Goal: Task Accomplishment & Management: Use online tool/utility

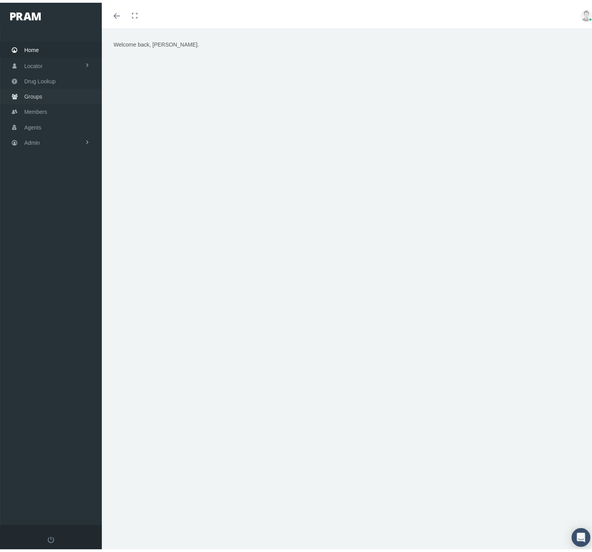
click at [40, 96] on span "Groups" at bounding box center [33, 94] width 18 height 15
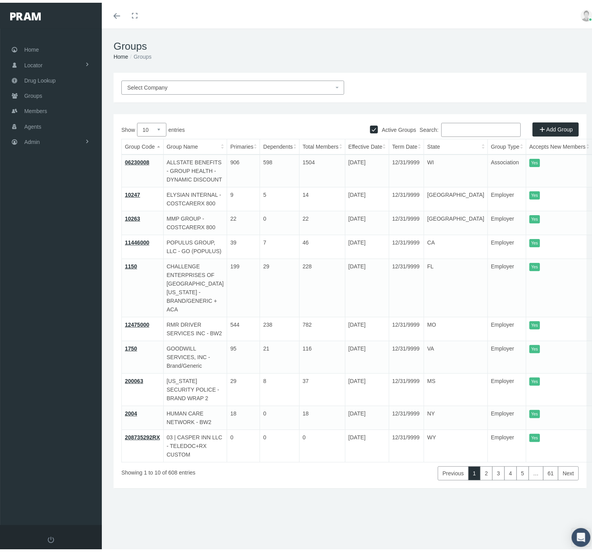
click at [251, 88] on span "Select Company" at bounding box center [230, 85] width 206 height 9
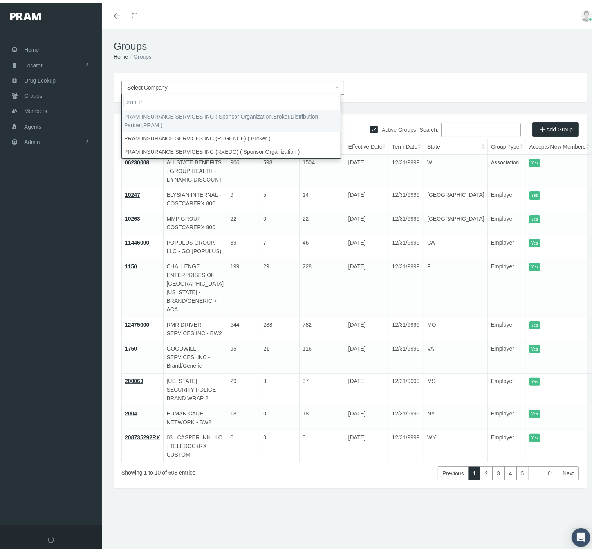
type input "pram in"
select select "53"
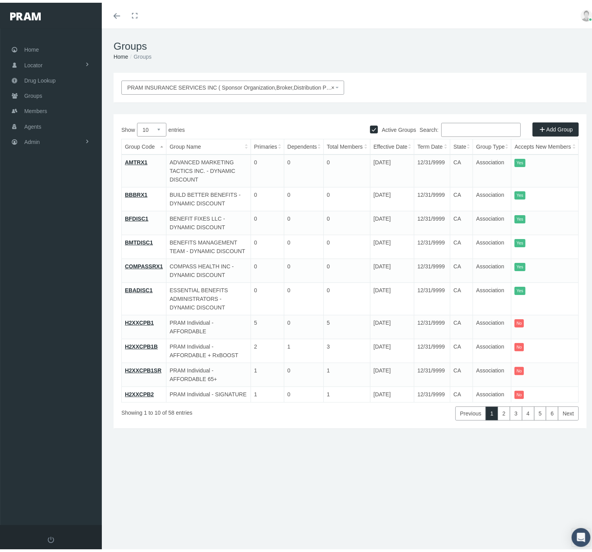
click at [456, 126] on input "Search:" at bounding box center [480, 127] width 79 height 14
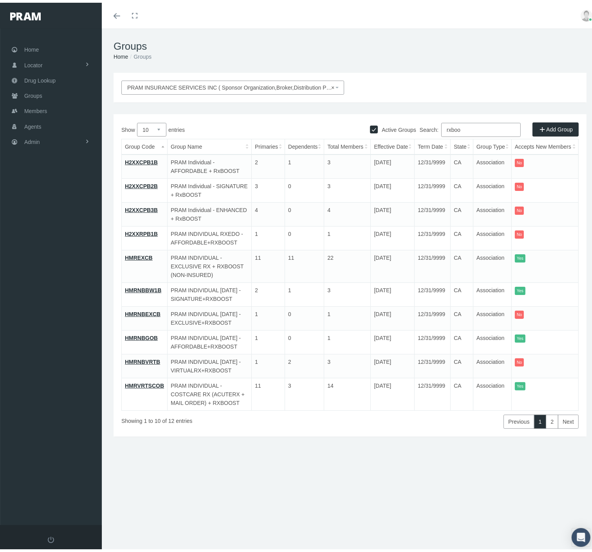
type input "rxboo"
click at [154, 128] on select "10 25 50 100" at bounding box center [151, 127] width 29 height 14
select select "100"
click at [137, 120] on select "10 25 50 100" at bounding box center [151, 127] width 29 height 14
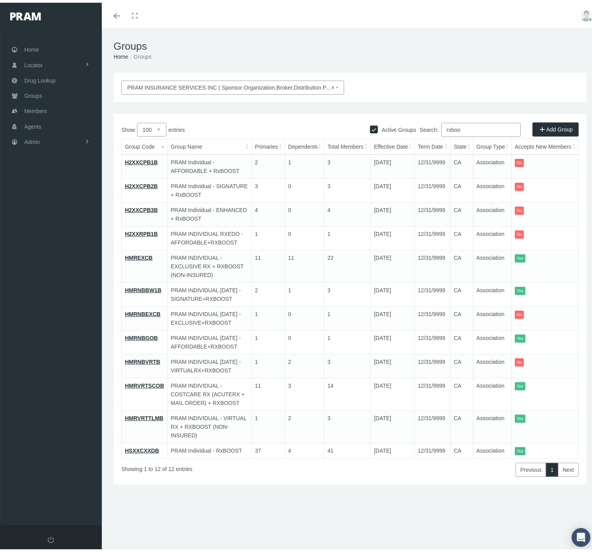
click at [151, 451] on link "HSXXCXXDB" at bounding box center [142, 448] width 34 height 6
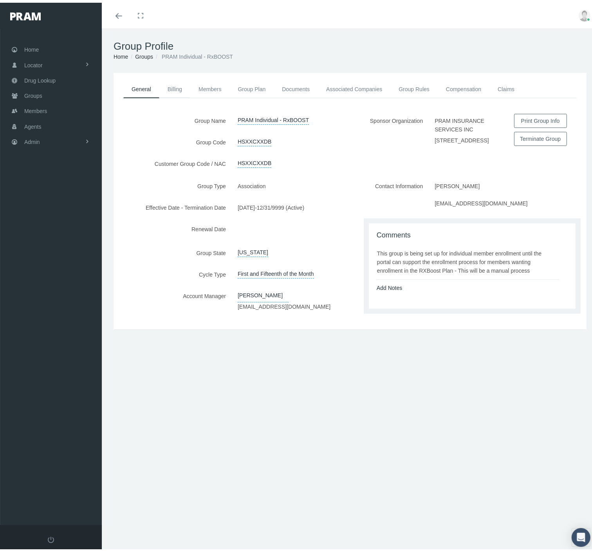
click at [175, 87] on link "Billing" at bounding box center [174, 86] width 31 height 17
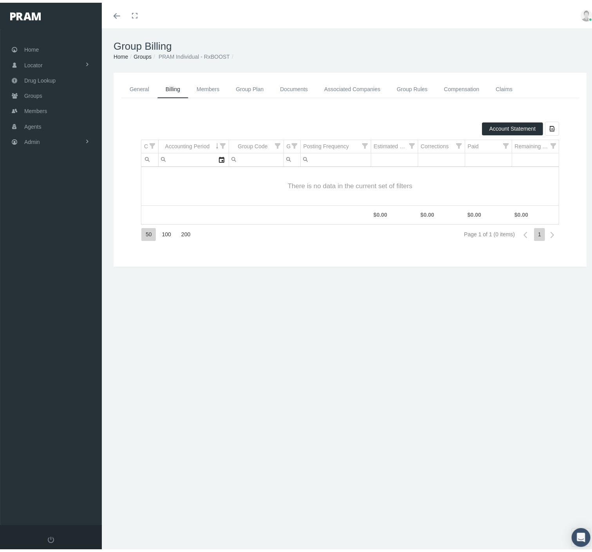
click at [242, 85] on link "Group Plan" at bounding box center [250, 87] width 44 height 18
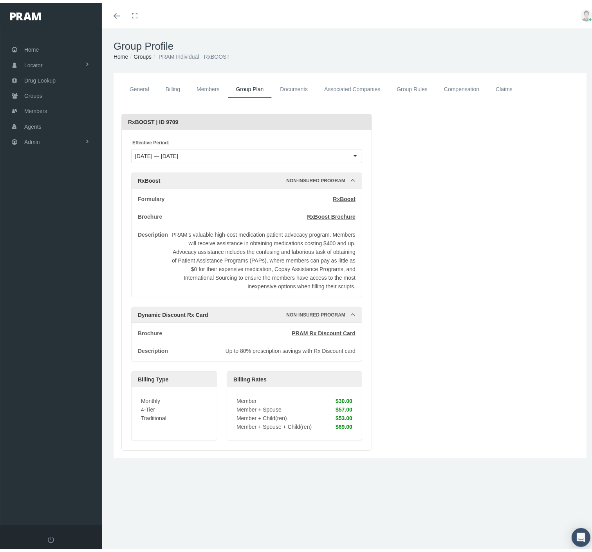
drag, startPoint x: 237, startPoint y: 396, endPoint x: 358, endPoint y: 425, distance: 124.5
click at [358, 425] on div "Member $30.00 Member + Spouse $57.00 Member + Child(ren) $53.00 Member + Spouse…" at bounding box center [294, 411] width 135 height 53
copy div "Member $30.00 Member + Spouse $57.00 Member + Child(ren) $53.00 Member + Spouse…"
click at [62, 123] on link "Agents" at bounding box center [51, 123] width 102 height 15
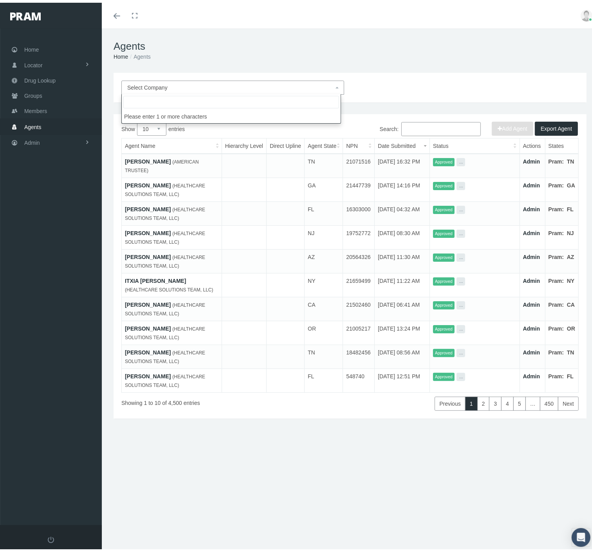
click at [200, 81] on span "Select Company" at bounding box center [230, 85] width 206 height 9
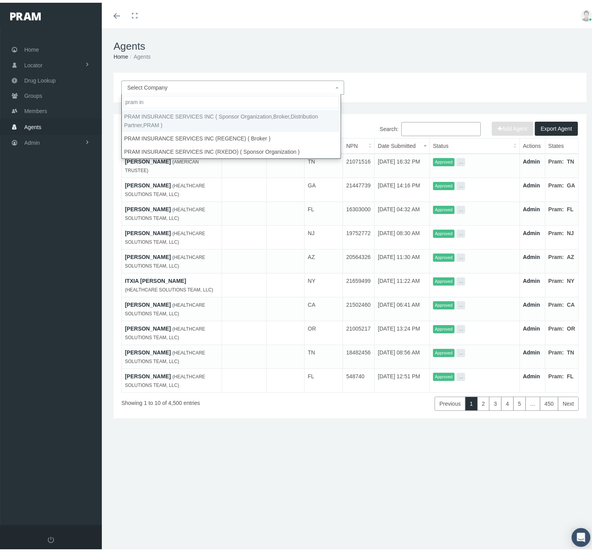
type input "pram in"
select select "53"
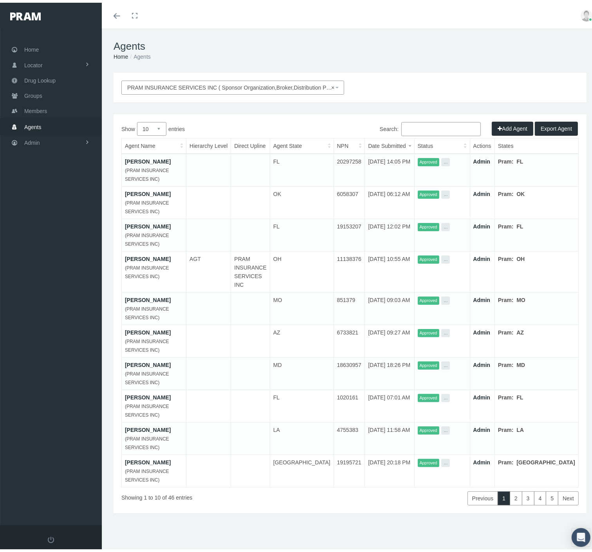
click at [419, 128] on input "Search:" at bounding box center [440, 126] width 79 height 14
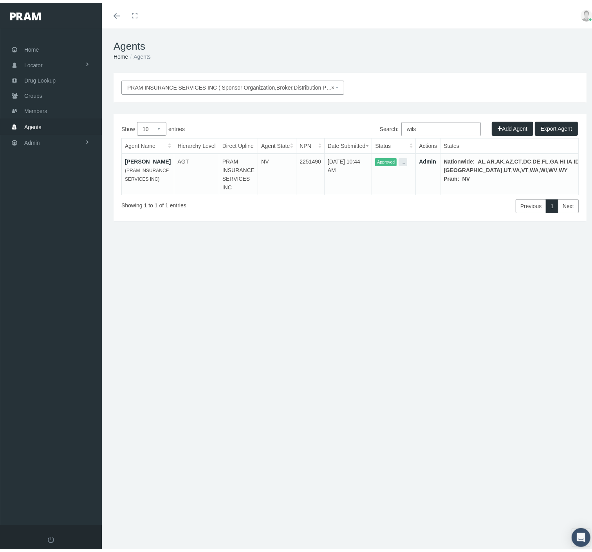
type input "wils"
click at [436, 158] on link "Admin" at bounding box center [427, 159] width 17 height 6
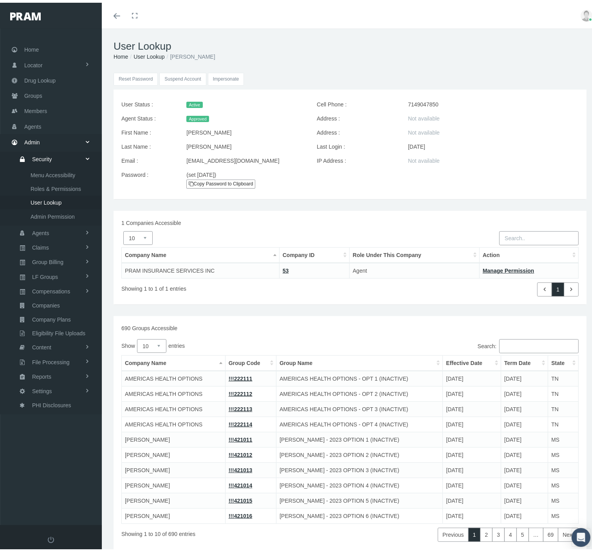
click at [231, 78] on input "Impersonate" at bounding box center [226, 76] width 36 height 13
